Goal: Information Seeking & Learning: Learn about a topic

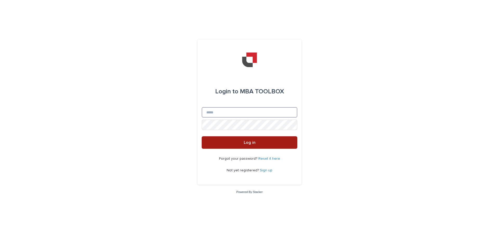
type input "**********"
click at [262, 143] on button "Log in" at bounding box center [250, 142] width 96 height 12
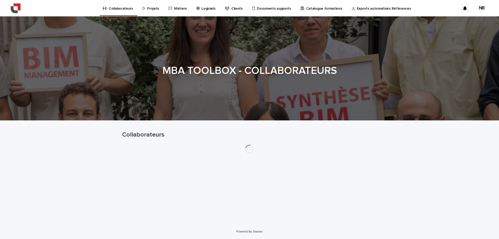
click at [153, 10] on p "Projets" at bounding box center [153, 5] width 12 height 11
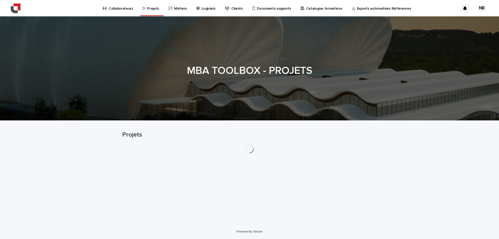
click at [125, 8] on p "Collaborateurs" at bounding box center [121, 5] width 24 height 11
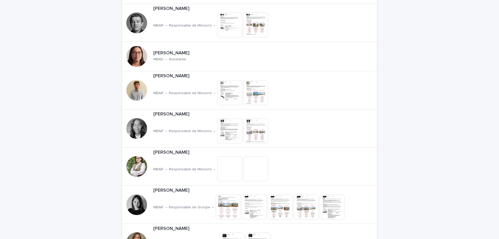
scroll to position [727, 0]
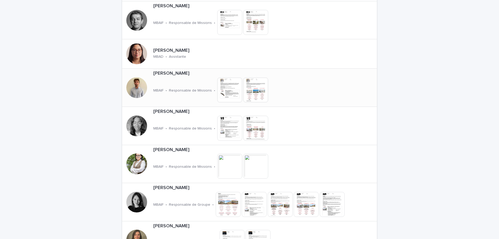
click at [243, 82] on img at bounding box center [255, 89] width 25 height 25
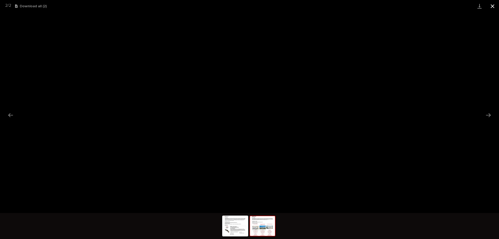
click at [492, 3] on button "Close gallery" at bounding box center [492, 6] width 13 height 12
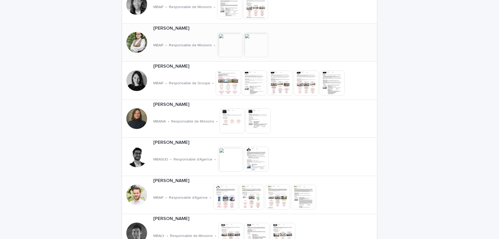
scroll to position [909, 0]
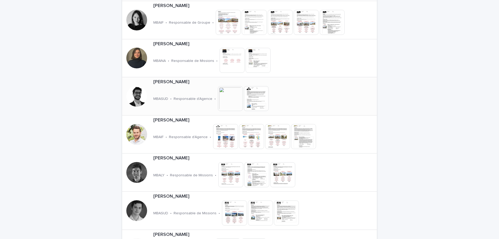
click at [222, 97] on img at bounding box center [230, 98] width 25 height 25
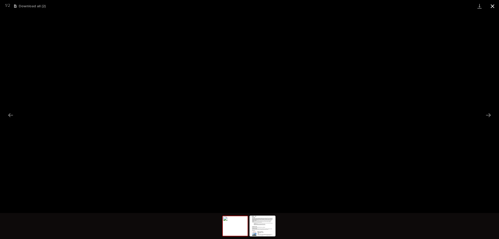
click at [490, 5] on button "Close gallery" at bounding box center [492, 6] width 13 height 12
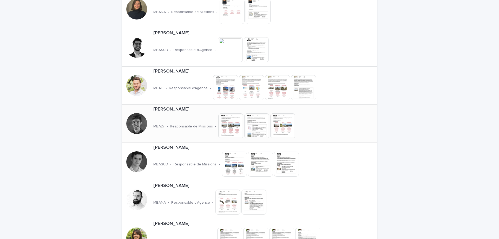
scroll to position [970, 0]
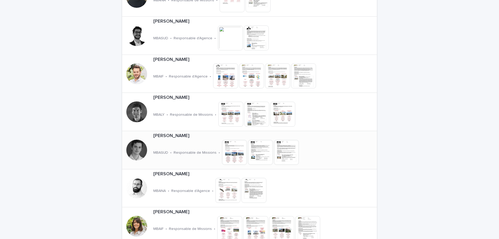
click at [237, 147] on img at bounding box center [234, 152] width 25 height 25
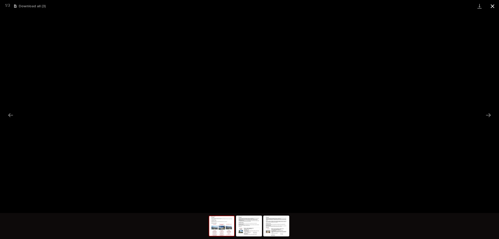
click at [493, 6] on button "Close gallery" at bounding box center [492, 6] width 13 height 12
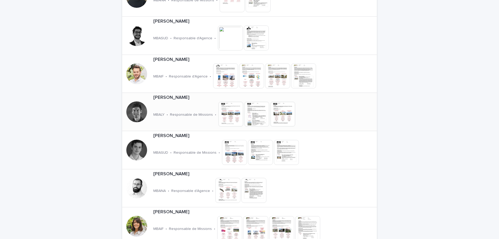
click at [281, 113] on img at bounding box center [282, 114] width 25 height 25
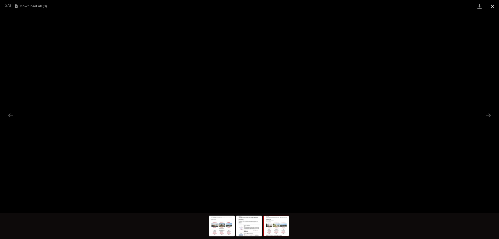
click at [491, 6] on button "Close gallery" at bounding box center [492, 6] width 13 height 12
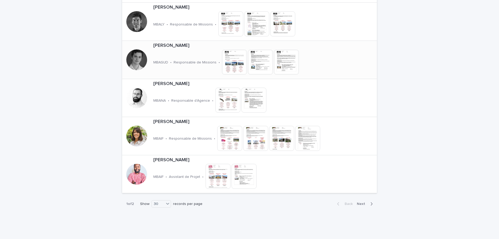
scroll to position [1072, 0]
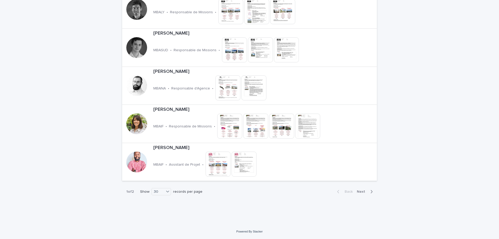
click at [368, 192] on div "button" at bounding box center [370, 191] width 4 height 5
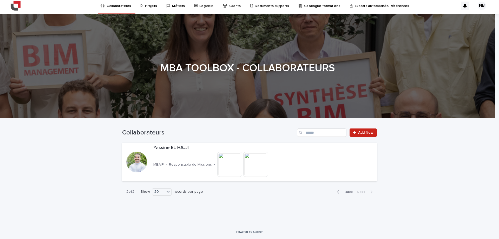
scroll to position [3, 0]
click at [342, 193] on span "Back" at bounding box center [346, 192] width 11 height 4
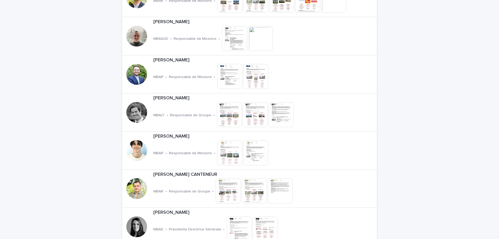
scroll to position [245, 0]
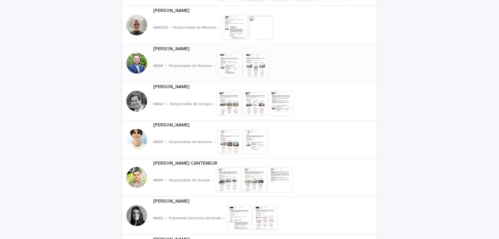
click at [262, 63] on img at bounding box center [255, 65] width 25 height 25
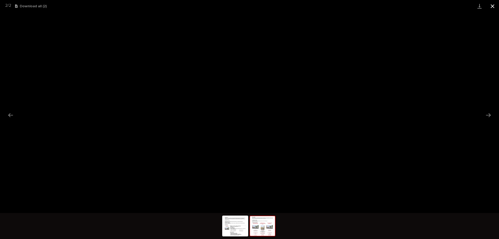
click at [492, 8] on button "Close gallery" at bounding box center [492, 6] width 13 height 12
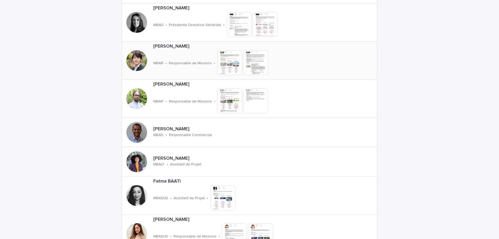
scroll to position [488, 0]
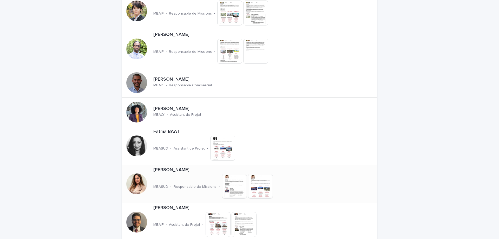
click at [258, 189] on img at bounding box center [260, 186] width 25 height 25
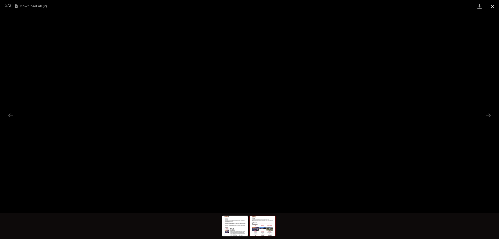
click at [491, 6] on button "Close gallery" at bounding box center [492, 6] width 13 height 12
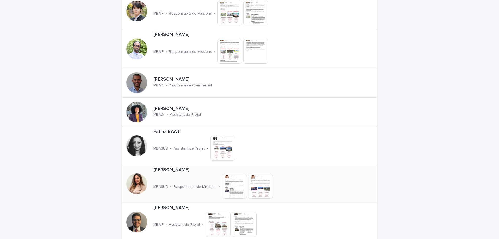
click at [261, 182] on img at bounding box center [260, 186] width 25 height 25
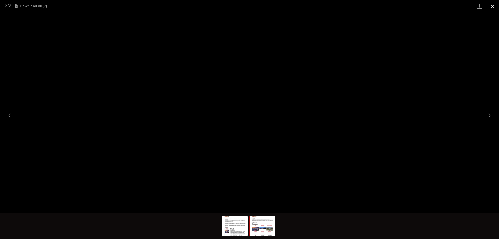
click at [492, 5] on button "Close gallery" at bounding box center [492, 6] width 13 height 12
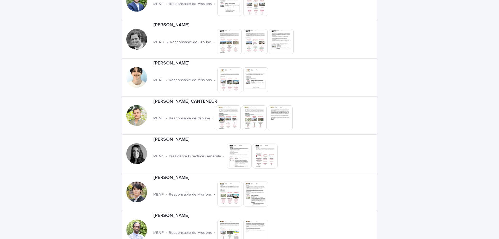
scroll to position [245, 0]
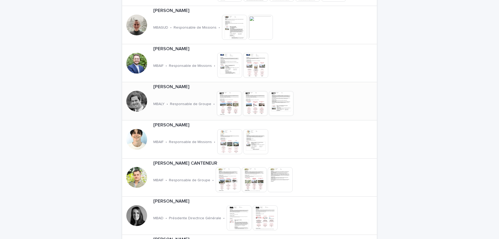
click at [229, 95] on img at bounding box center [229, 103] width 25 height 25
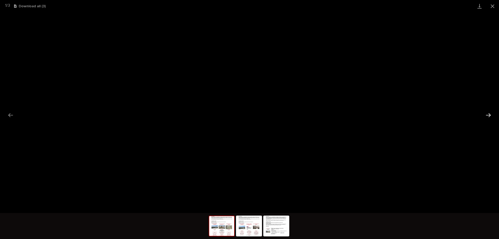
click at [484, 111] on button "Next slide" at bounding box center [488, 115] width 11 height 10
click at [492, 3] on button "Close gallery" at bounding box center [492, 6] width 13 height 12
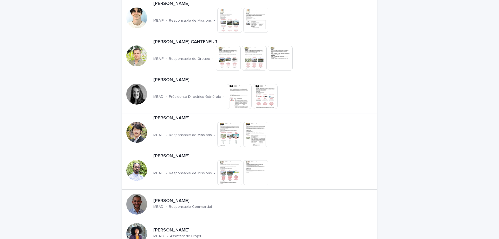
scroll to position [427, 0]
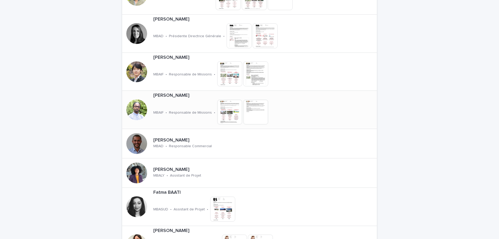
click at [228, 111] on img at bounding box center [229, 111] width 25 height 25
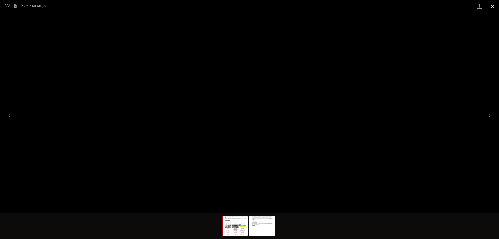
click at [490, 7] on button "Close gallery" at bounding box center [492, 6] width 13 height 12
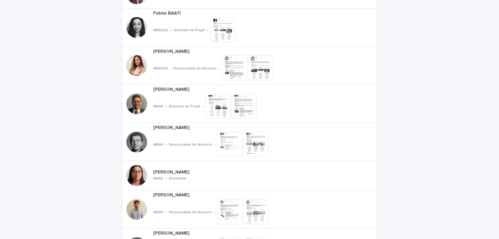
scroll to position [488, 0]
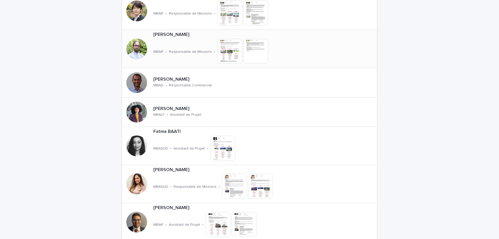
click at [234, 45] on img at bounding box center [229, 51] width 25 height 25
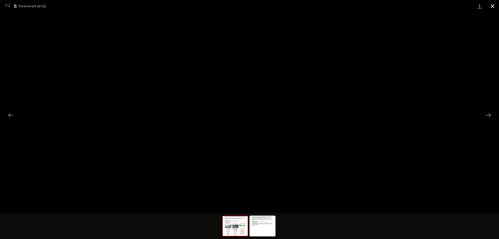
click at [492, 6] on button "Close gallery" at bounding box center [492, 6] width 13 height 12
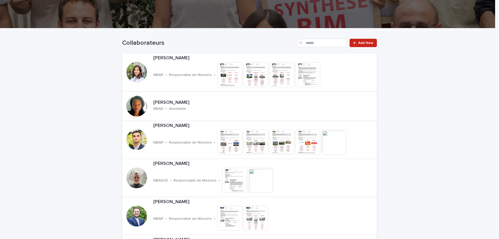
scroll to position [0, 0]
